Goal: Navigation & Orientation: Go to known website

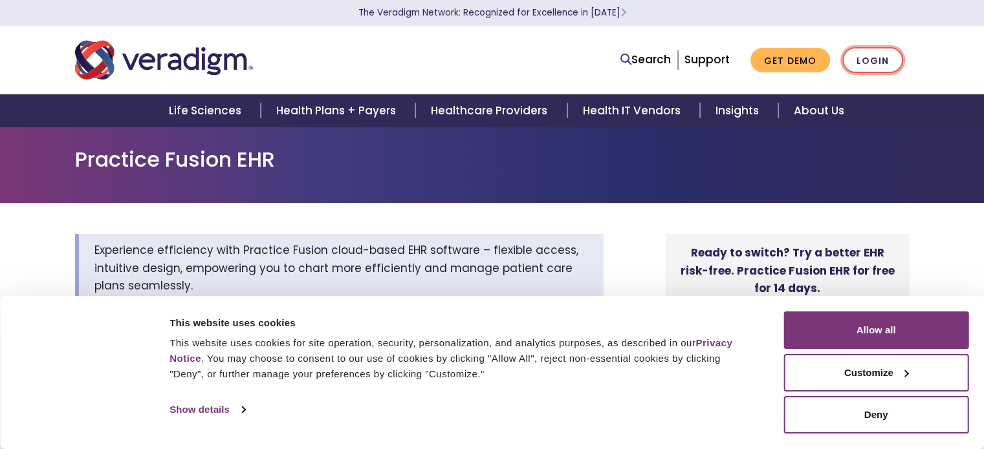
click at [866, 67] on link "Login" at bounding box center [872, 60] width 61 height 27
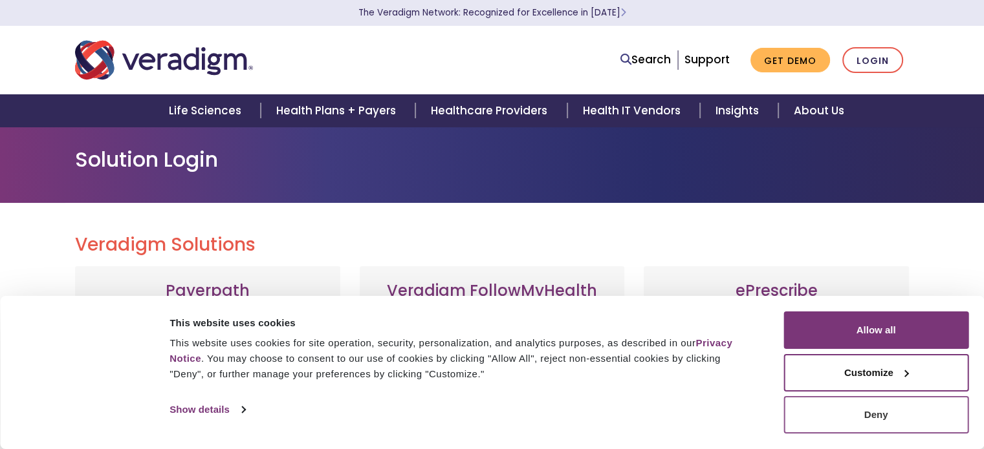
click at [881, 422] on button "Deny" at bounding box center [875, 415] width 185 height 38
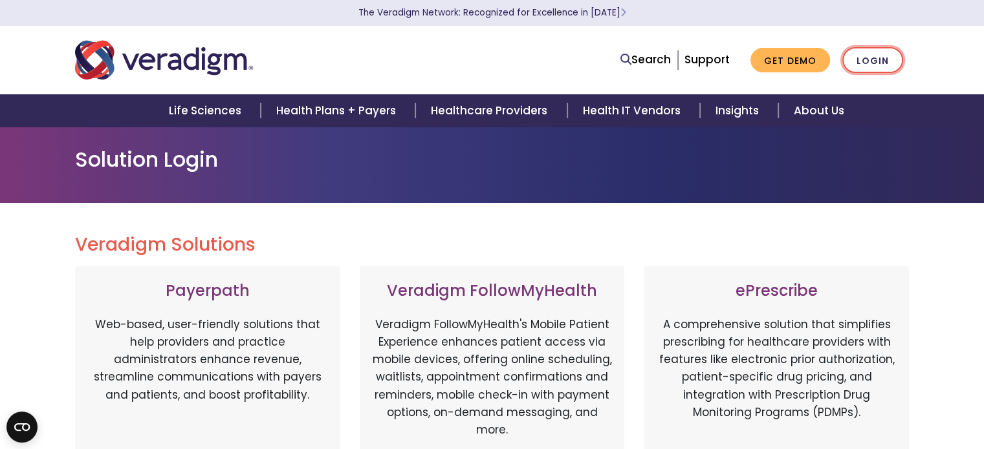
click at [870, 59] on link "Login" at bounding box center [872, 60] width 61 height 27
